Goal: Task Accomplishment & Management: Use online tool/utility

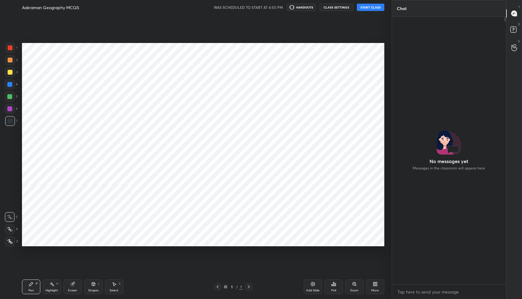
scroll to position [260, 367]
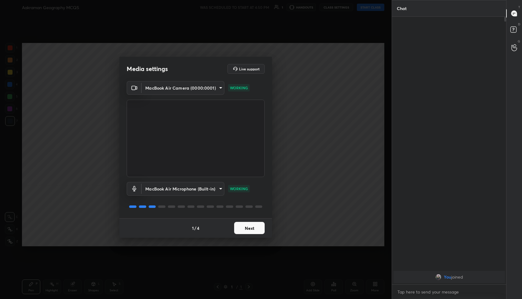
click at [254, 228] on button "Next" at bounding box center [249, 228] width 31 height 12
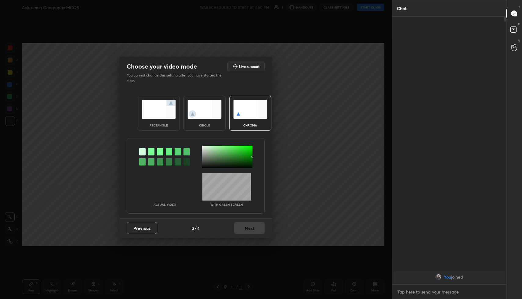
click at [148, 101] on img at bounding box center [159, 109] width 34 height 19
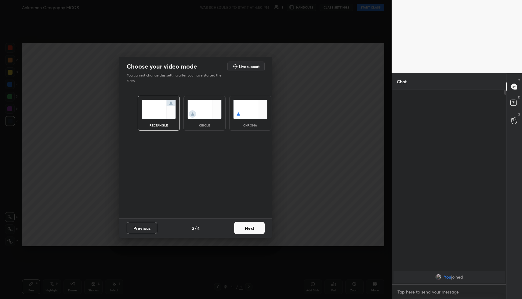
click at [248, 230] on button "Next" at bounding box center [249, 228] width 31 height 12
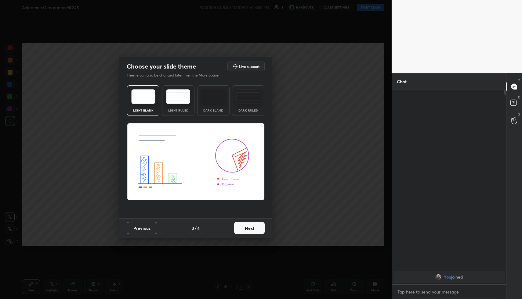
click at [255, 231] on button "Next" at bounding box center [249, 228] width 31 height 12
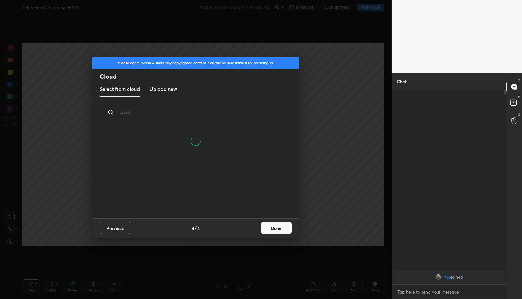
scroll to position [61, 196]
click at [270, 230] on button "Done" at bounding box center [276, 228] width 31 height 12
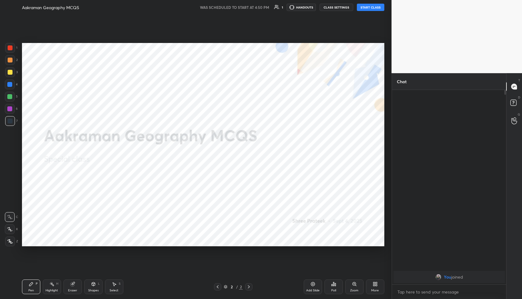
click at [372, 4] on button "START CLASS" at bounding box center [370, 7] width 27 height 7
click at [309, 7] on span "mute" at bounding box center [310, 7] width 9 height 4
click at [373, 285] on icon at bounding box center [374, 286] width 2 height 2
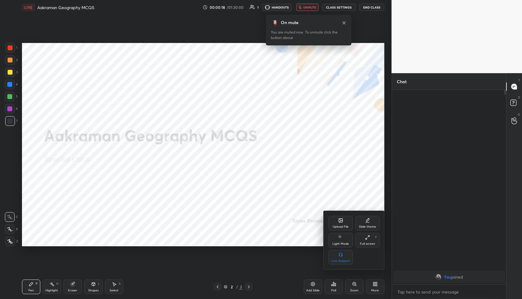
click at [338, 221] on icon at bounding box center [340, 220] width 5 height 5
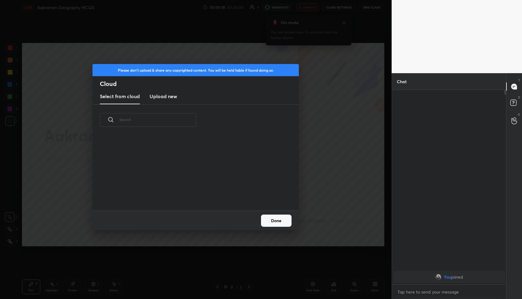
scroll to position [75, 196]
click at [164, 100] on h3 "Upload new" at bounding box center [162, 96] width 27 height 7
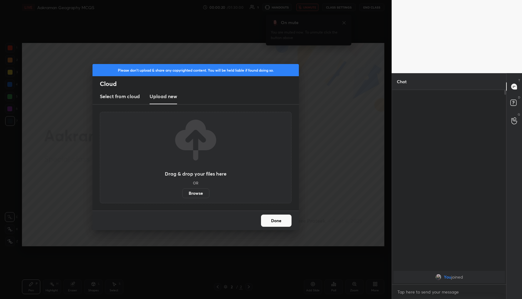
click at [193, 193] on label "Browse" at bounding box center [195, 194] width 27 height 10
click at [182, 193] on input "Browse" at bounding box center [182, 194] width 0 height 10
click at [195, 193] on label "Browse" at bounding box center [195, 194] width 27 height 10
click at [182, 193] on input "Browse" at bounding box center [182, 194] width 0 height 10
click at [280, 227] on div "Done" at bounding box center [195, 221] width 206 height 20
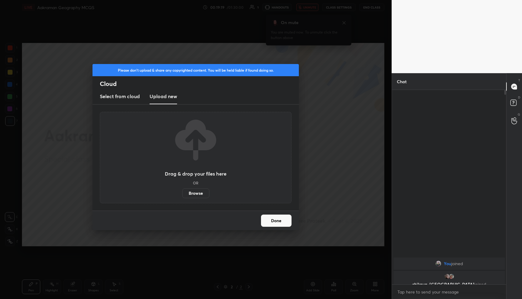
click at [285, 222] on button "Done" at bounding box center [276, 221] width 31 height 12
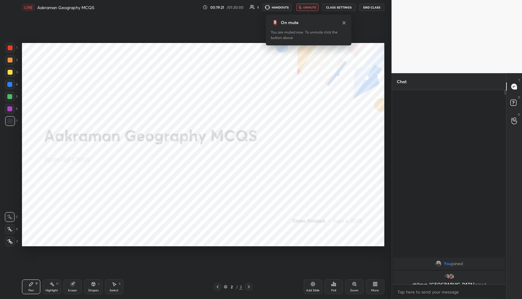
click at [372, 285] on div "More" at bounding box center [375, 287] width 18 height 15
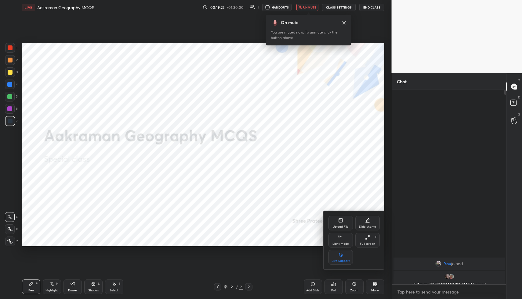
click at [343, 227] on div "Upload File" at bounding box center [341, 226] width 16 height 3
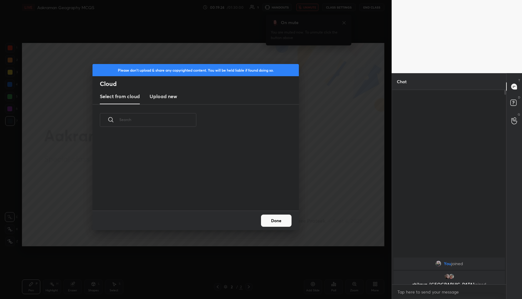
click at [167, 96] on h3 "Upload new" at bounding box center [162, 96] width 27 height 7
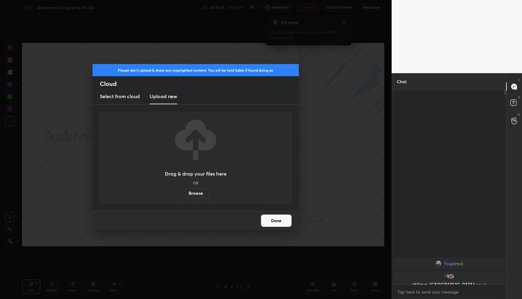
click at [199, 195] on label "Browse" at bounding box center [195, 194] width 27 height 10
click at [182, 195] on input "Browse" at bounding box center [182, 194] width 0 height 10
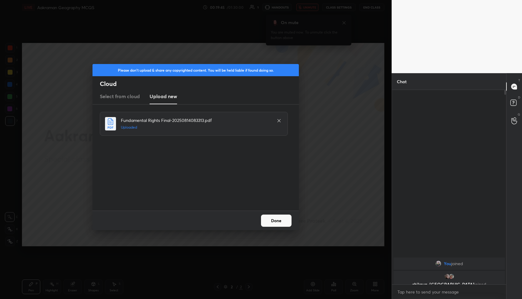
click at [277, 219] on button "Done" at bounding box center [276, 221] width 31 height 12
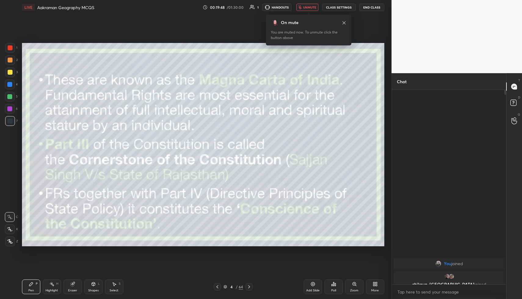
click at [374, 282] on icon at bounding box center [375, 284] width 5 height 5
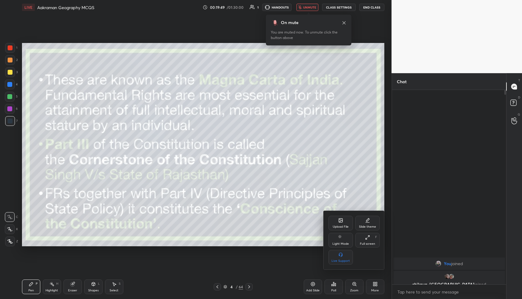
click at [337, 221] on div "Upload File" at bounding box center [340, 223] width 24 height 15
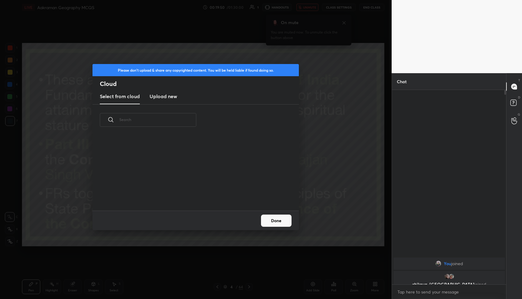
click at [171, 93] on h3 "Upload new" at bounding box center [162, 96] width 27 height 7
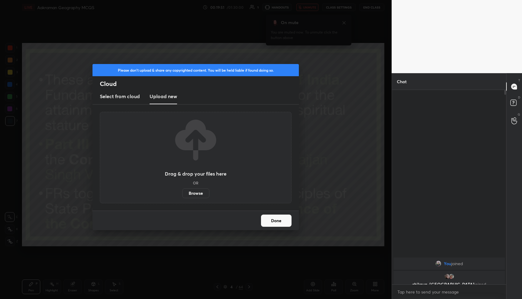
click at [197, 195] on label "Browse" at bounding box center [195, 194] width 27 height 10
click at [182, 195] on input "Browse" at bounding box center [182, 194] width 0 height 10
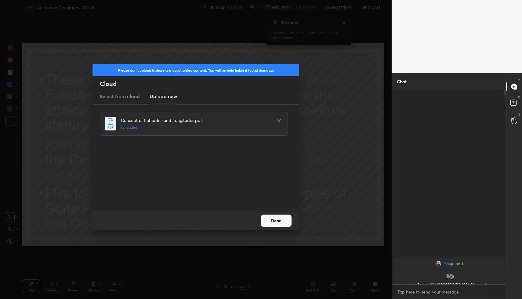
click at [268, 221] on button "Done" at bounding box center [276, 221] width 31 height 12
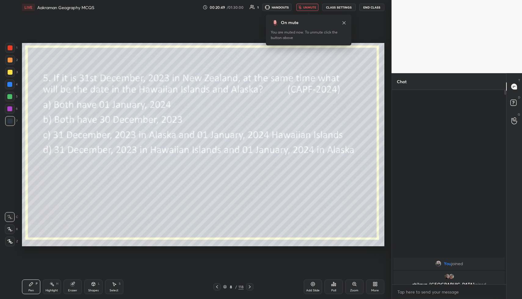
click at [331, 285] on icon at bounding box center [331, 286] width 1 height 2
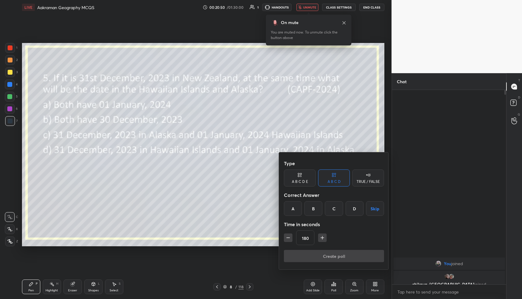
click at [376, 212] on button "Skip" at bounding box center [375, 208] width 18 height 15
click at [337, 253] on button "Create poll" at bounding box center [334, 256] width 100 height 12
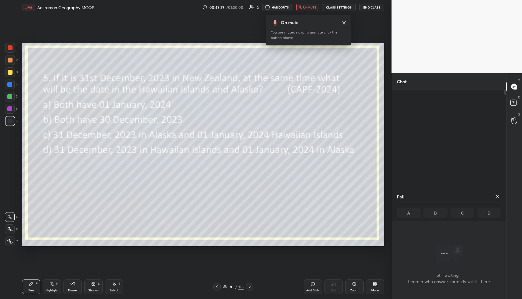
scroll to position [161, 112]
click at [374, 7] on button "End Class" at bounding box center [371, 7] width 25 height 7
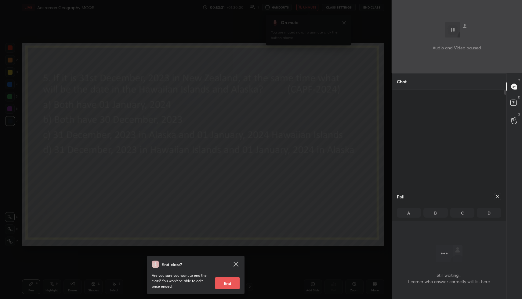
click at [229, 285] on button "End" at bounding box center [227, 283] width 24 height 12
type textarea "x"
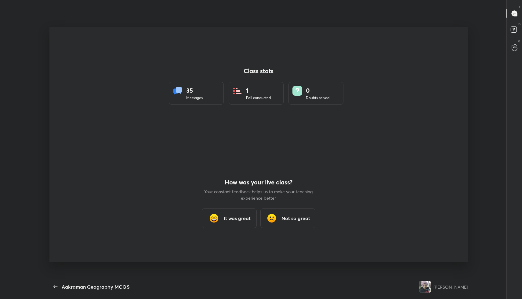
scroll to position [260, 492]
